Goal: Task Accomplishment & Management: Manage account settings

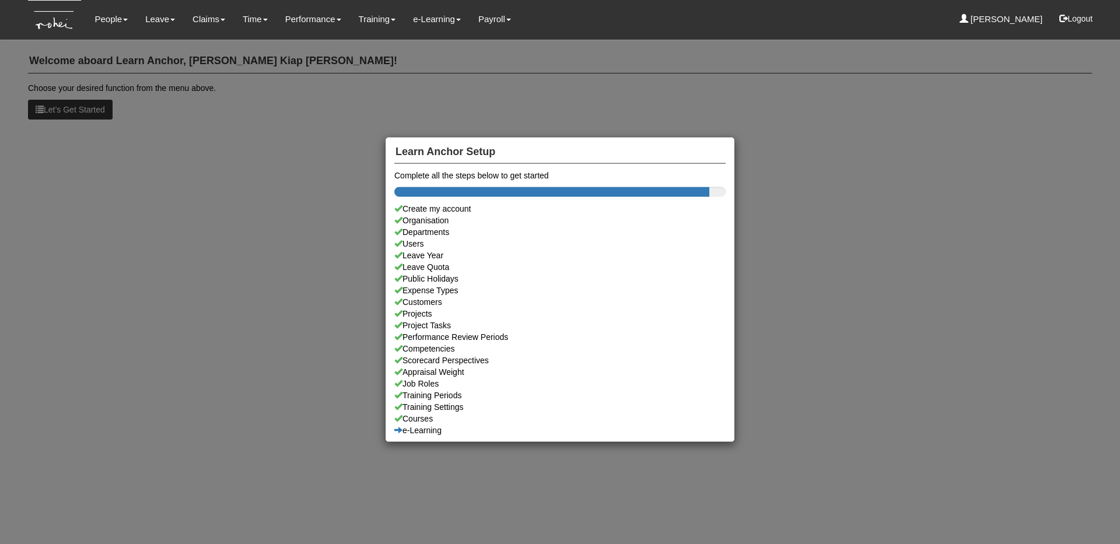
drag, startPoint x: 0, startPoint y: 0, endPoint x: 157, endPoint y: 25, distance: 158.9
click at [157, 25] on div "Learn Anchor Setup Complete all the steps below to get started Create my accoun…" at bounding box center [560, 272] width 1120 height 544
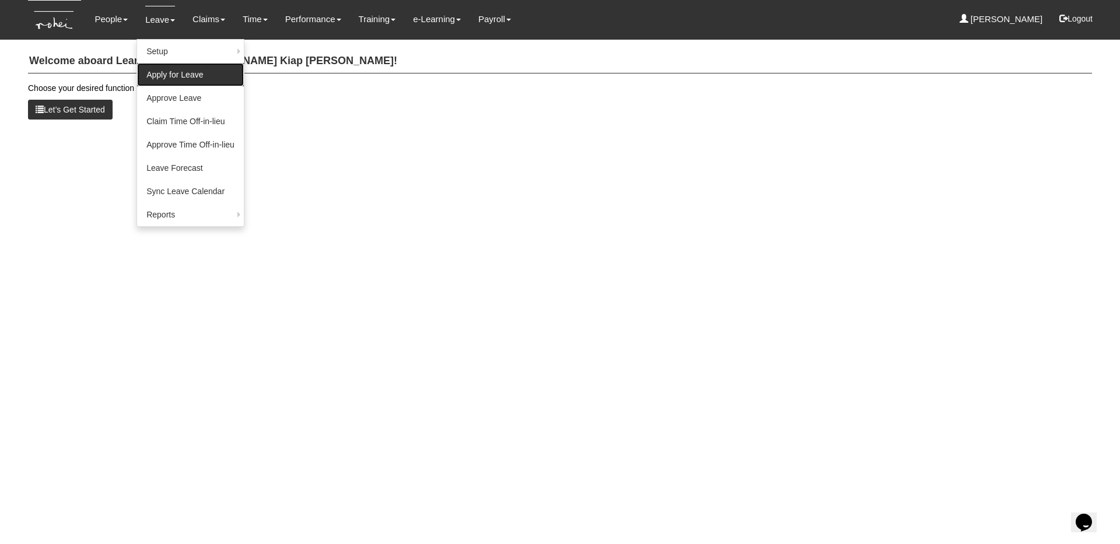
click at [169, 72] on link "Apply for Leave" at bounding box center [190, 74] width 107 height 23
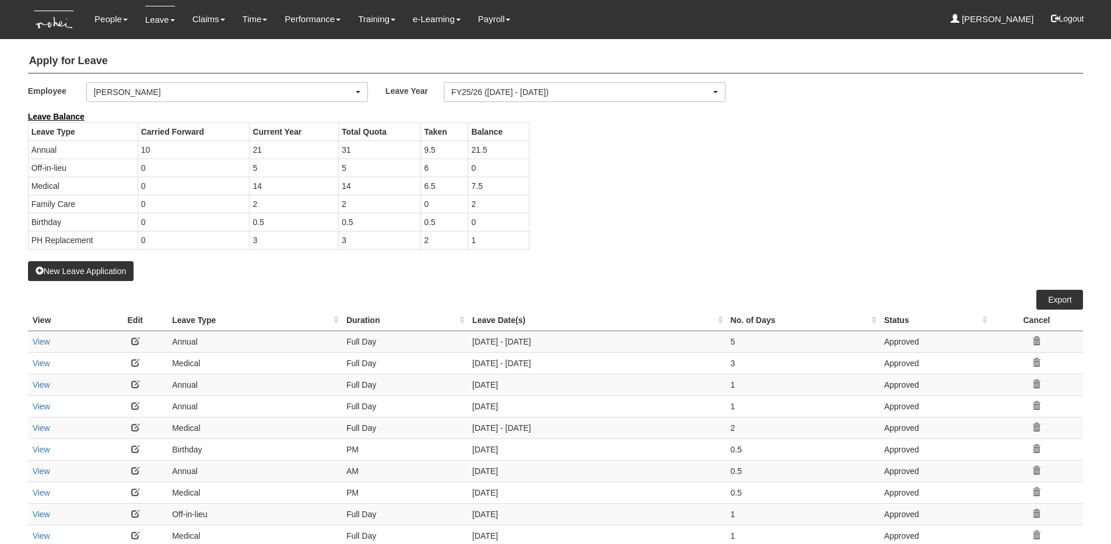
select select "50"
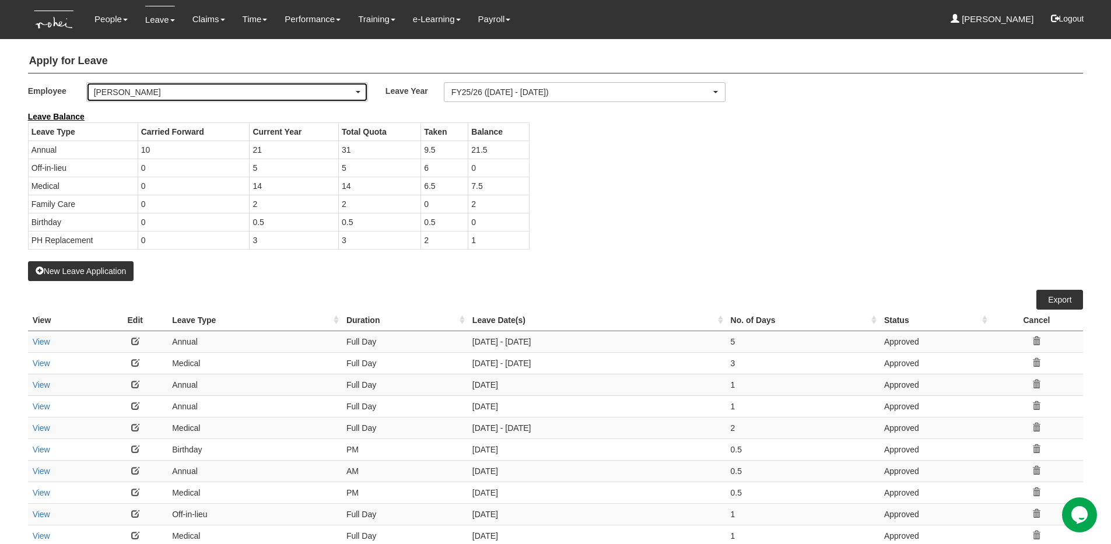
click at [189, 89] on div "[PERSON_NAME]" at bounding box center [224, 92] width 260 height 12
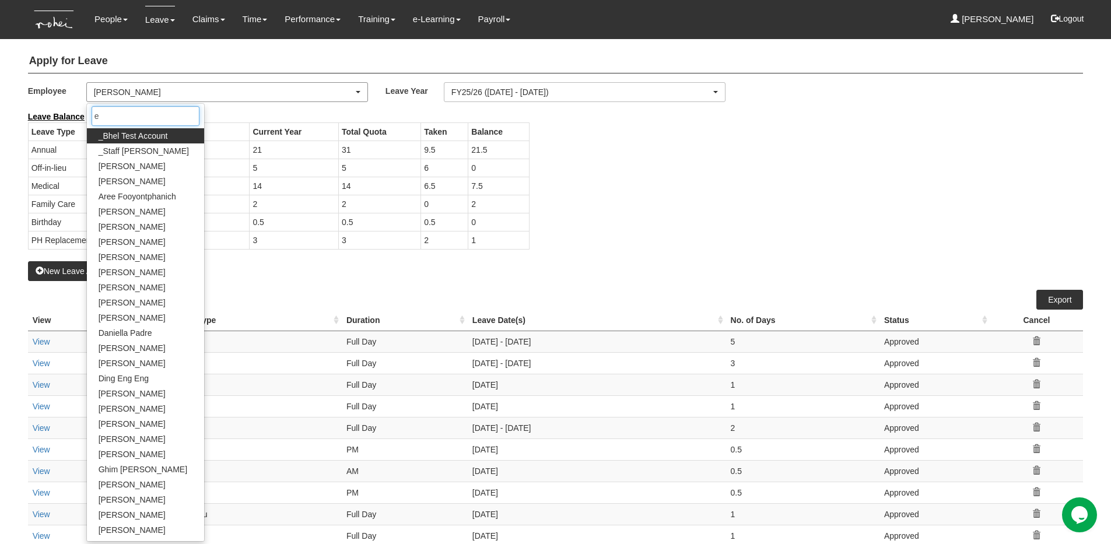
type input "ev"
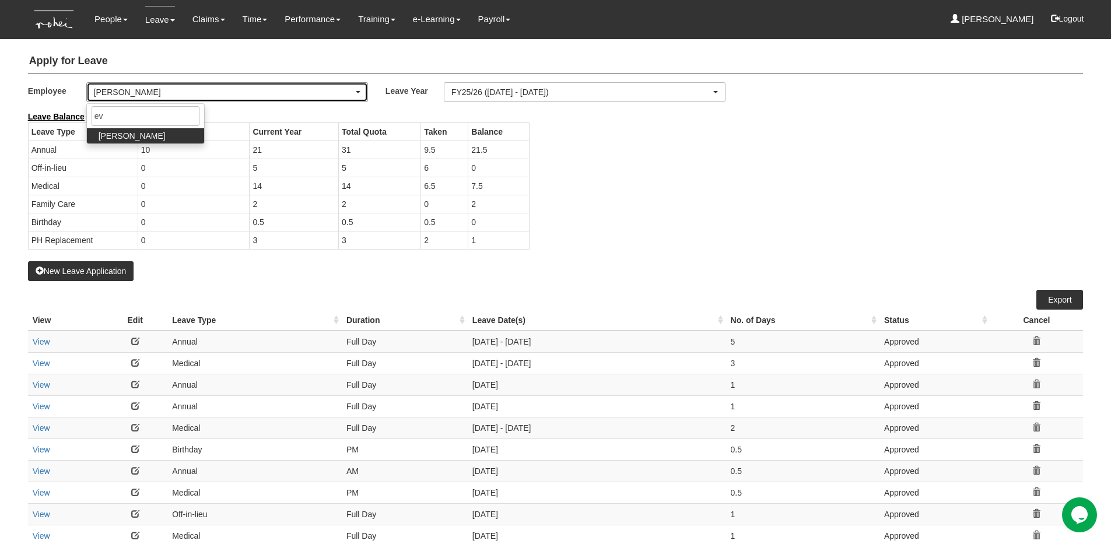
select select "924f1b2e-1f52-4a5a-a524-af1f71412b99"
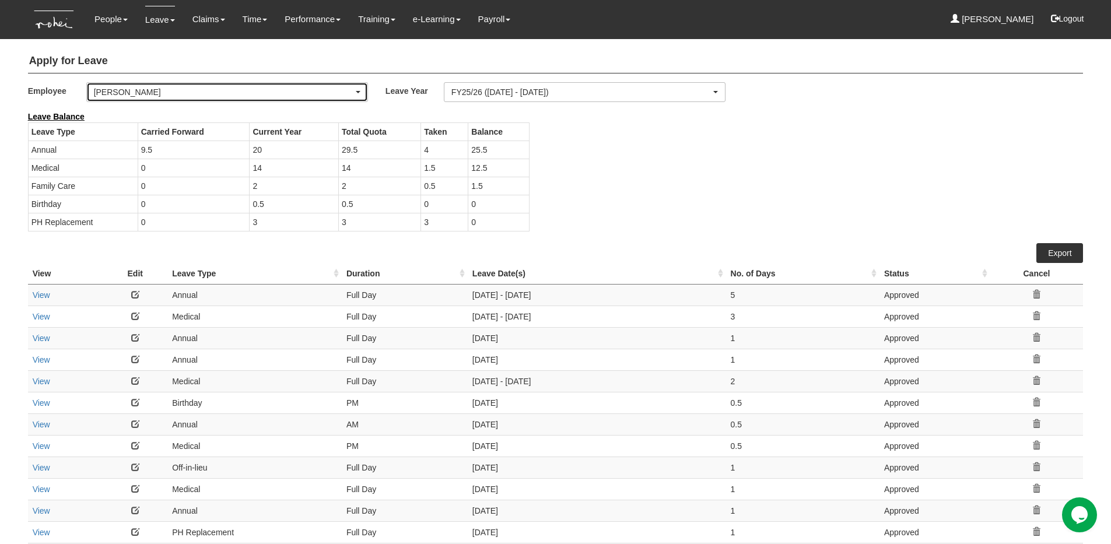
select select "50"
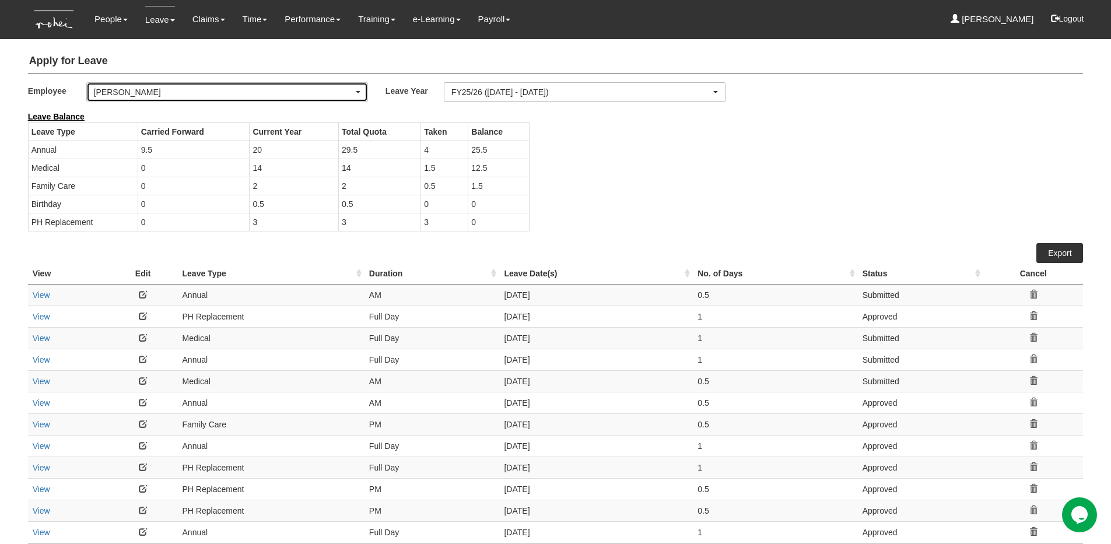
click at [334, 92] on div "Evelyn Lim" at bounding box center [224, 92] width 260 height 12
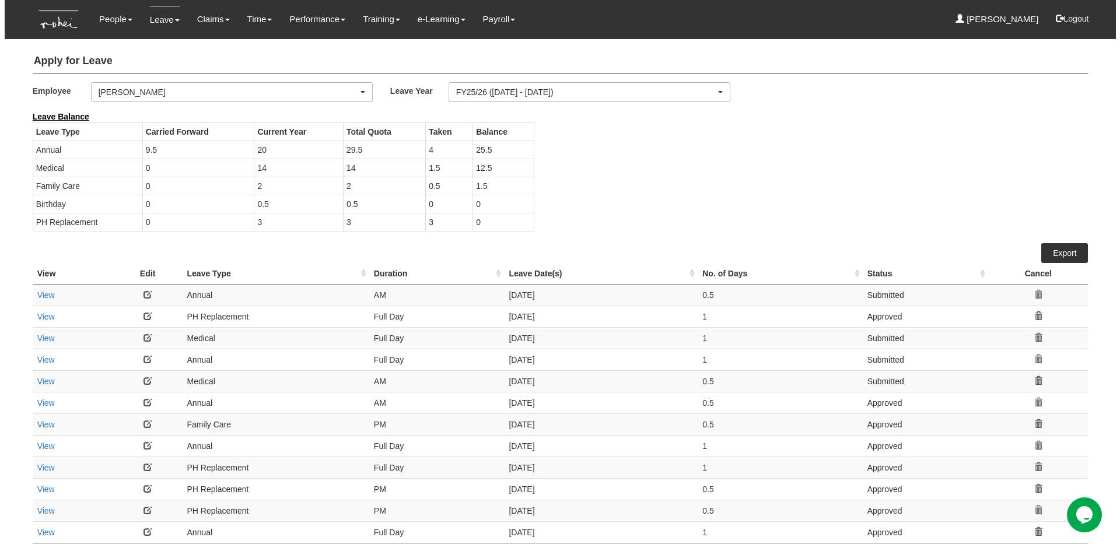
scroll to position [165, 0]
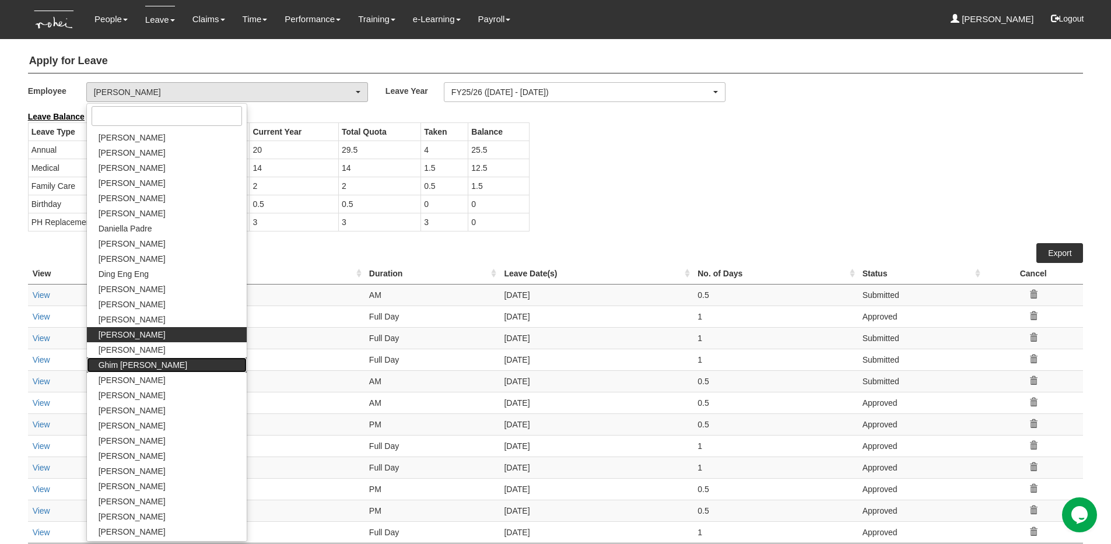
click at [127, 372] on link "Ghim Siew Ho" at bounding box center [167, 365] width 160 height 15
select select "bfcf76ca-a1d0-42d1-8dd1-edff74790aa0"
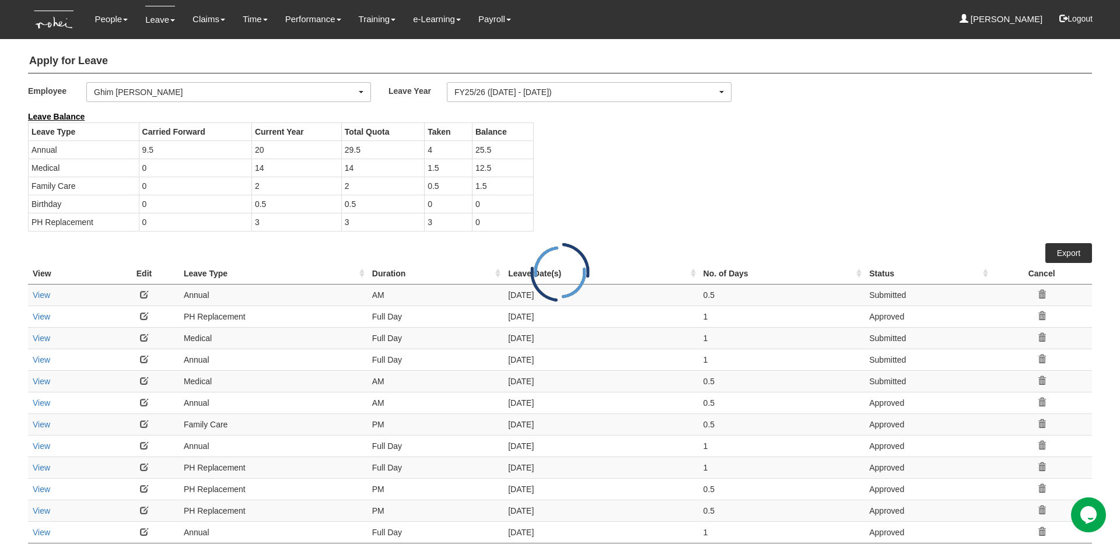
select select "50"
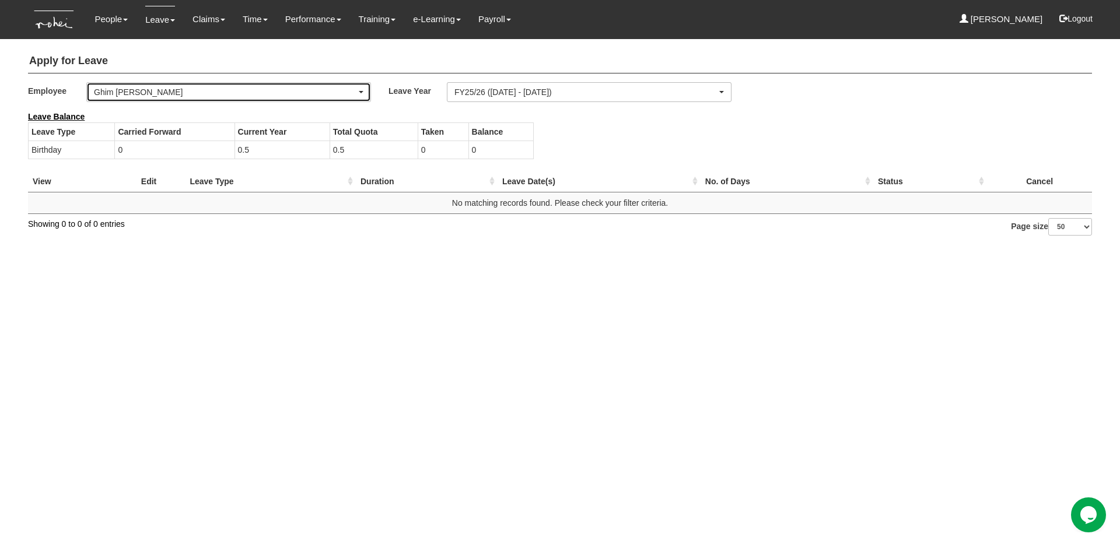
click at [141, 92] on div "Ghim Siew Ho" at bounding box center [225, 92] width 263 height 12
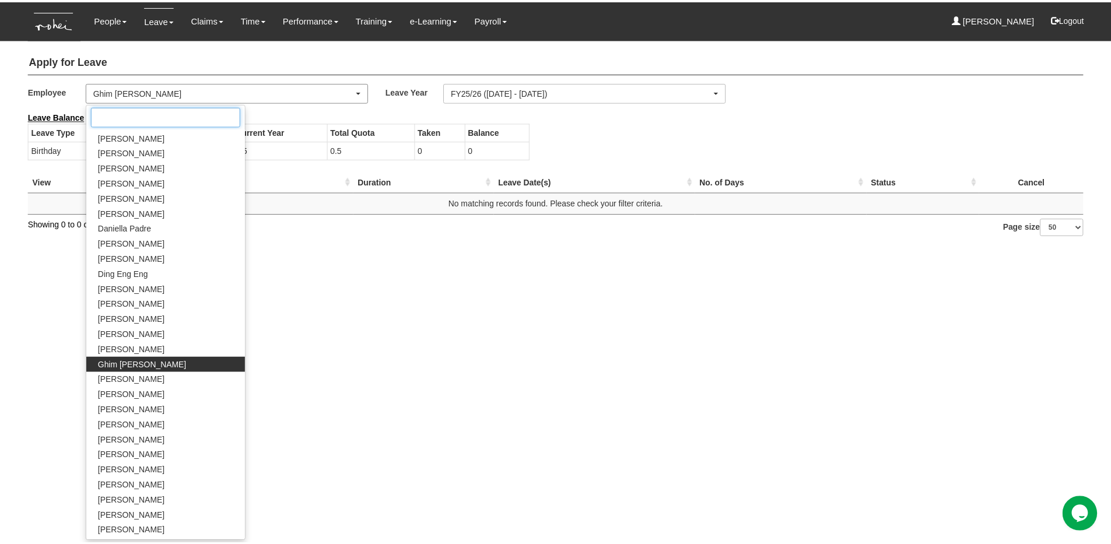
scroll to position [195, 0]
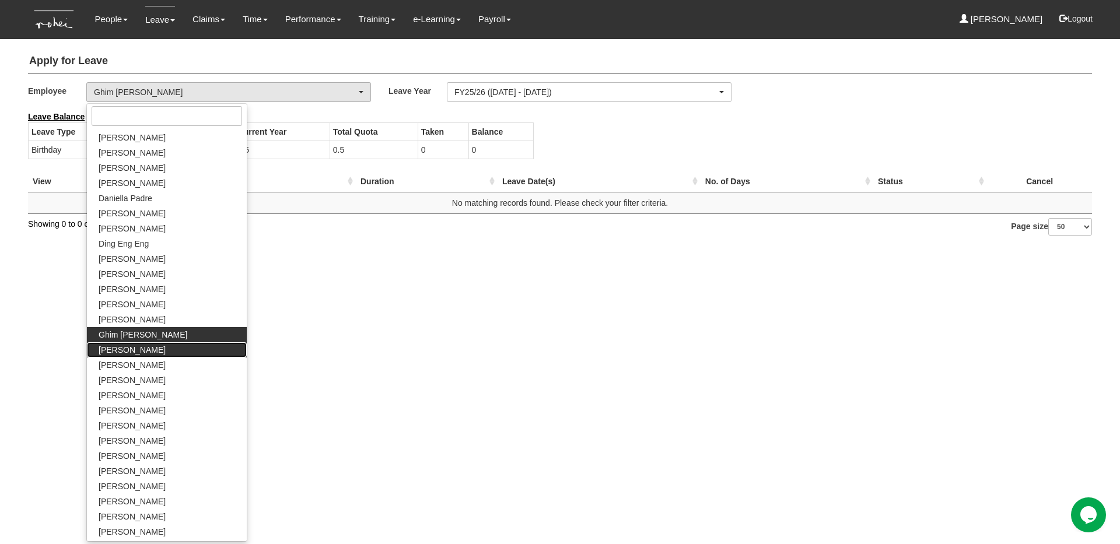
click at [122, 352] on span "[PERSON_NAME]" at bounding box center [132, 350] width 67 height 12
select select "8e3fb8a9-5938-438b-acea-6a2815a34576"
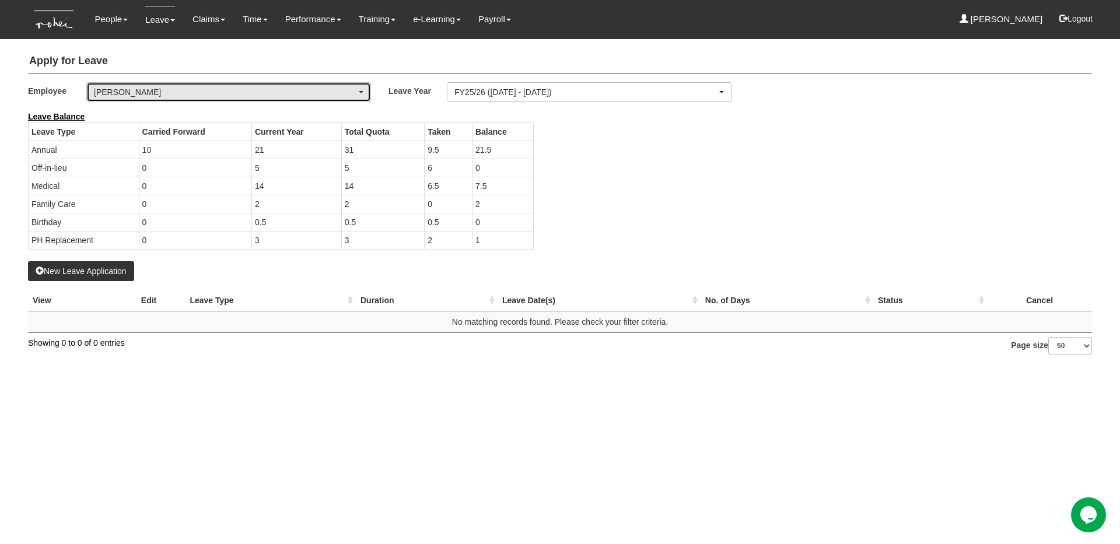
select select "50"
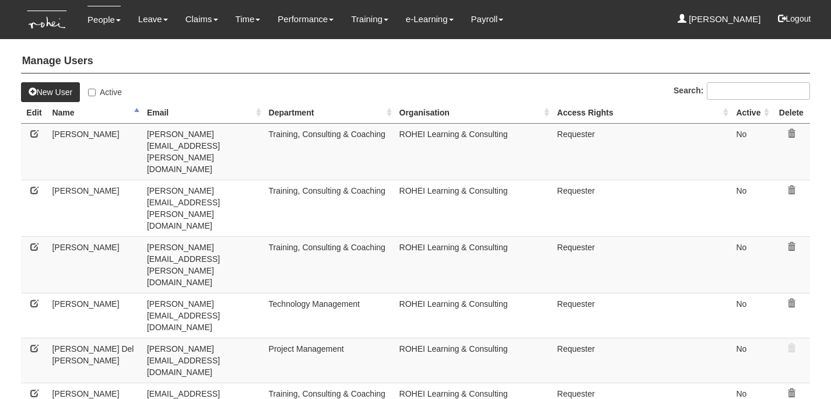
select select "50"
click at [60, 25] on img at bounding box center [47, 19] width 53 height 39
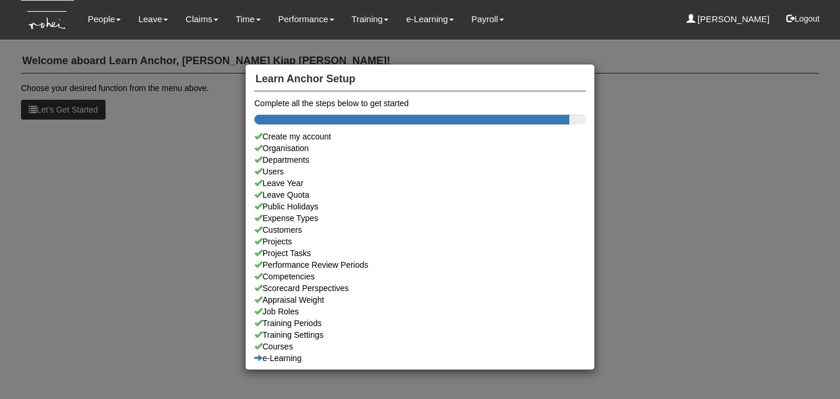
click at [194, 182] on div "Learn Anchor Setup Complete all the steps below to get started Create my accoun…" at bounding box center [420, 199] width 840 height 399
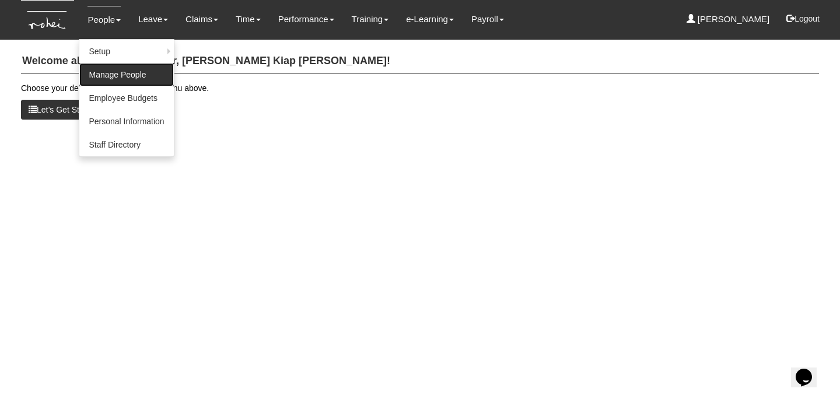
click at [137, 78] on link "Manage People" at bounding box center [126, 74] width 94 height 23
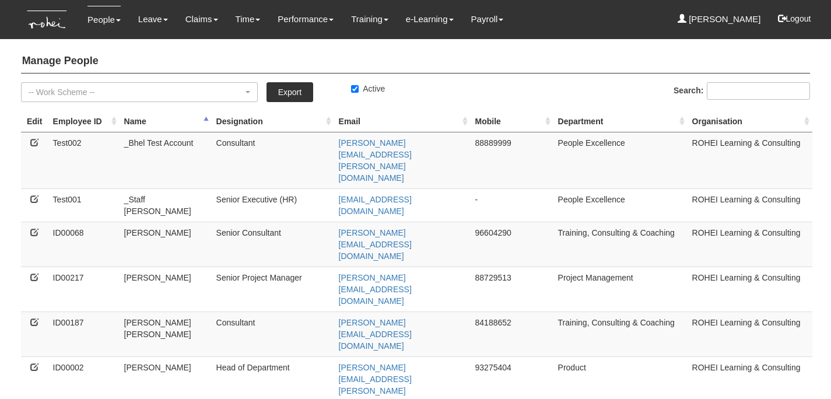
select select "50"
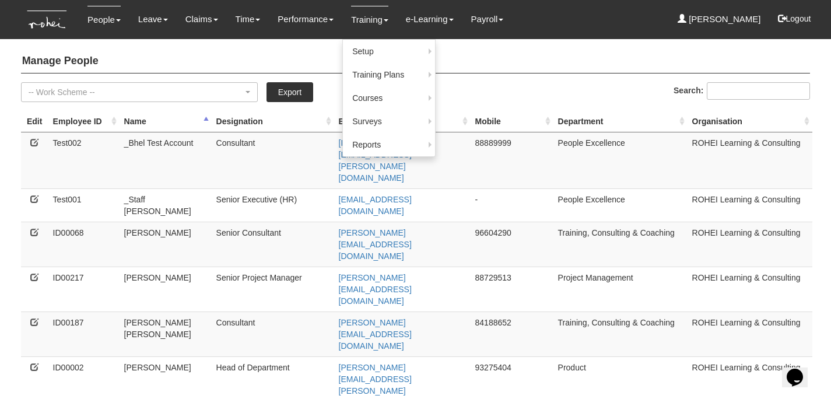
scroll to position [16, 0]
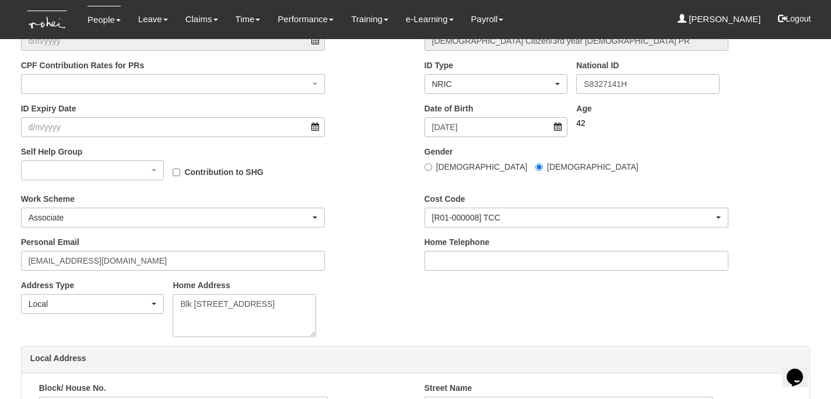
scroll to position [544, 0]
